Goal: Task Accomplishment & Management: Manage account settings

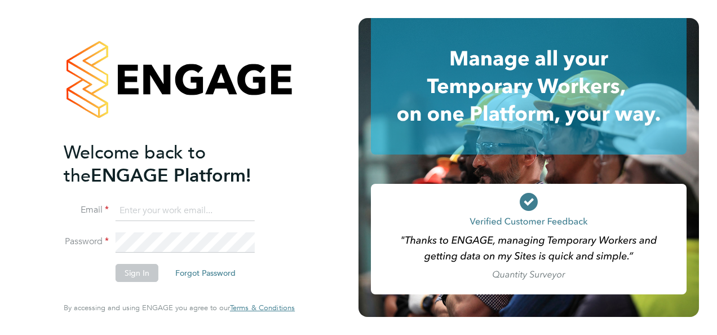
click at [193, 216] on input at bounding box center [185, 211] width 139 height 20
click at [192, 214] on input at bounding box center [185, 211] width 139 height 20
type input "peterbroomhead@hotmail.com"
click at [147, 265] on button "Sign In" at bounding box center [137, 273] width 43 height 18
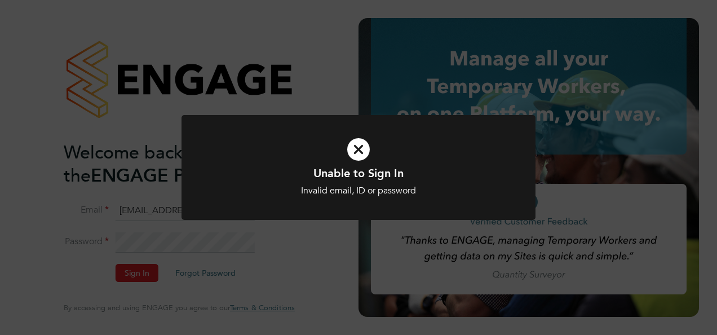
click at [365, 152] on icon at bounding box center [358, 149] width 293 height 44
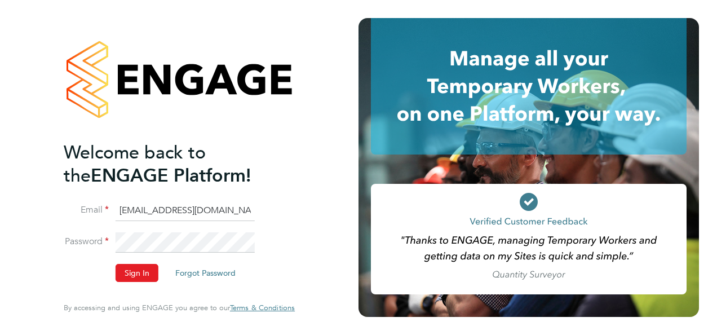
click at [202, 227] on li "Email peterbroomhead@hotmail.com" at bounding box center [174, 217] width 220 height 32
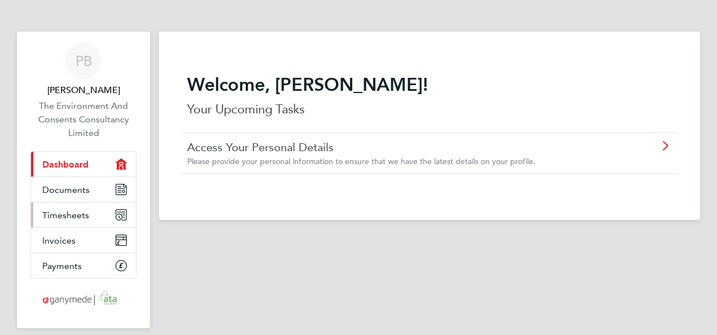
click at [81, 216] on span "Timesheets" at bounding box center [65, 215] width 47 height 11
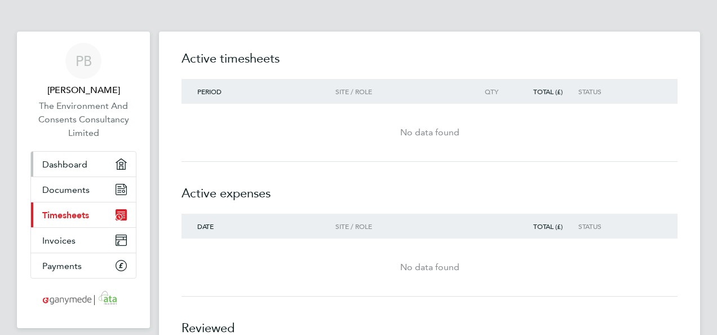
click at [73, 167] on span "Dashboard" at bounding box center [64, 164] width 45 height 11
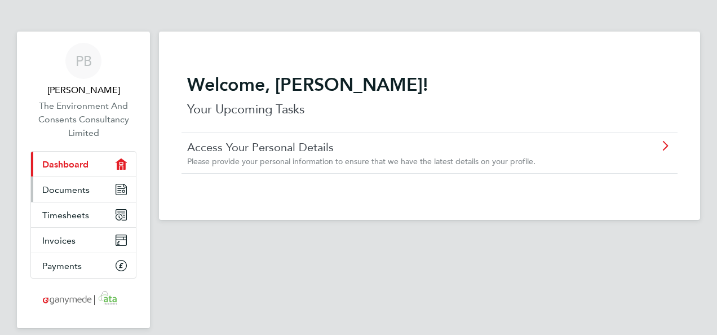
click at [89, 192] on link "Documents" at bounding box center [83, 189] width 105 height 25
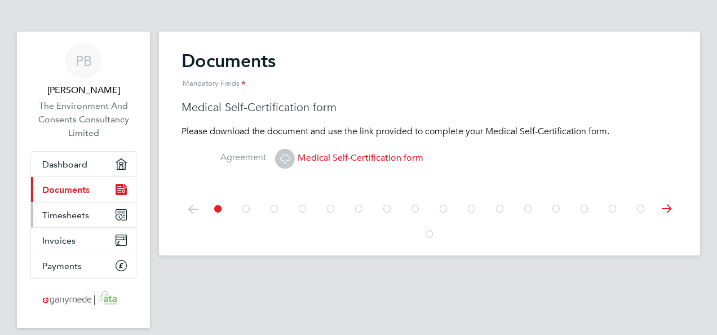
click at [86, 217] on span "Timesheets" at bounding box center [65, 215] width 47 height 11
